Goal: Navigation & Orientation: Find specific page/section

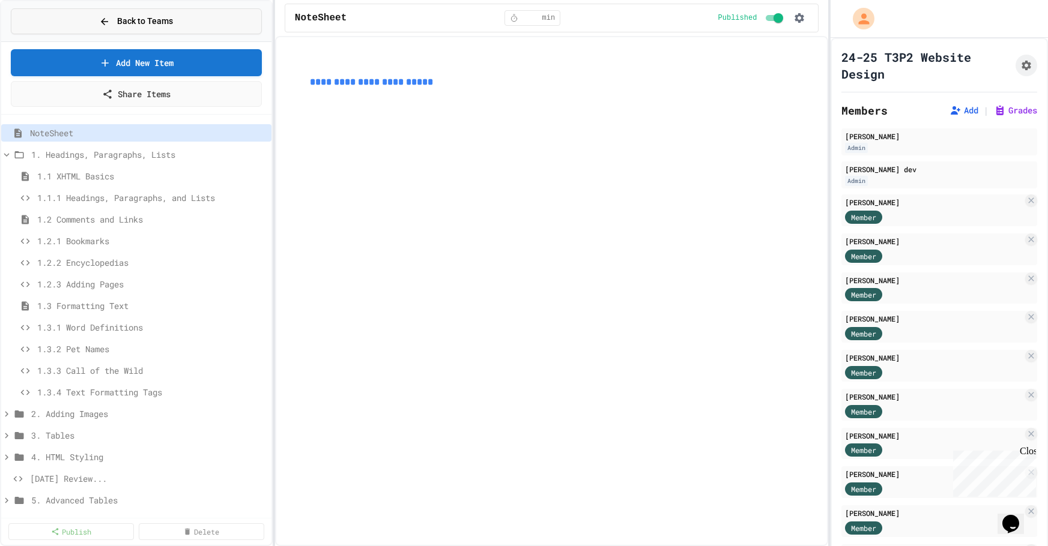
click at [126, 15] on span "Back to Teams" at bounding box center [145, 21] width 56 height 13
